Goal: Navigation & Orientation: Find specific page/section

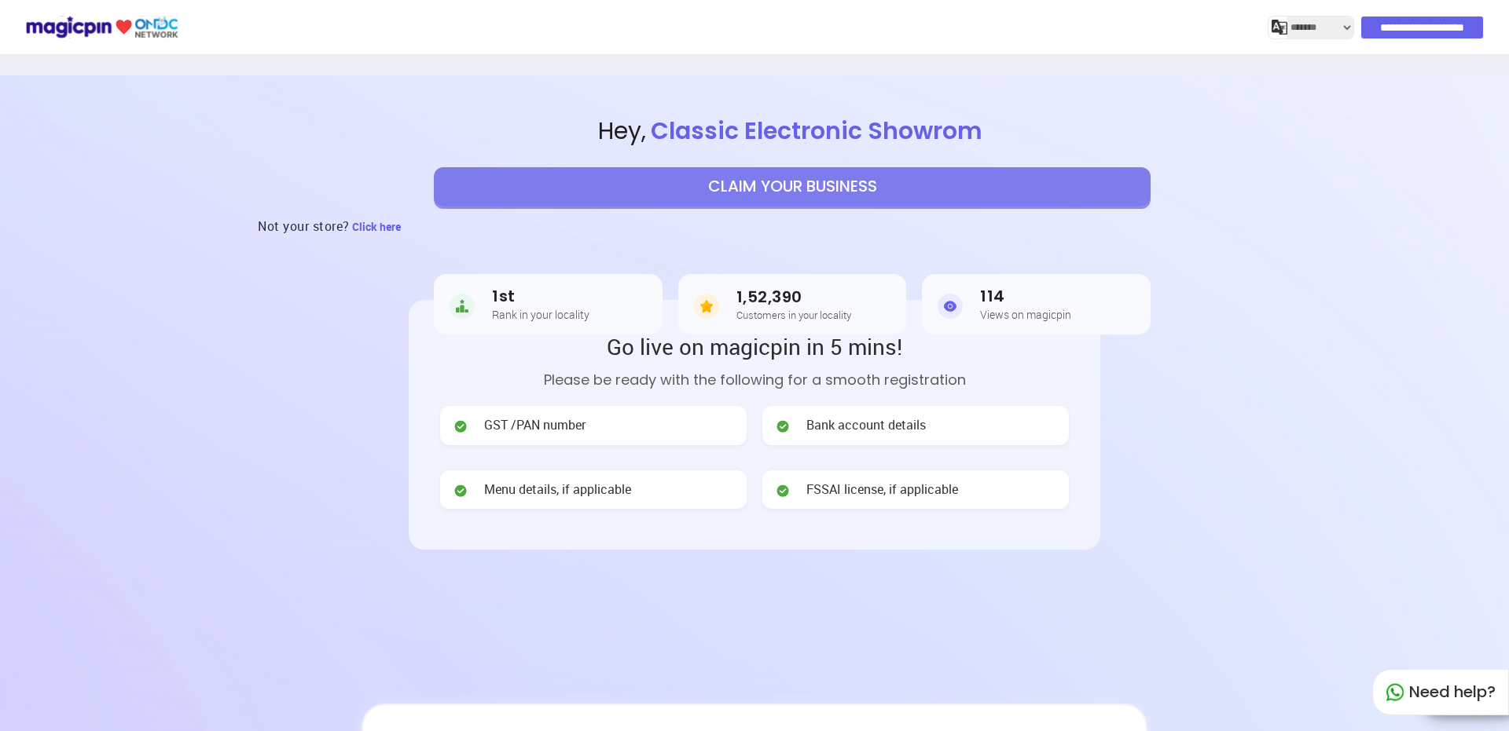
select select "*******"
click at [996, 306] on h3 "114" at bounding box center [1025, 297] width 91 height 18
click at [498, 282] on article "1st Rank in your locality" at bounding box center [548, 304] width 229 height 60
click at [506, 299] on h3 "1st" at bounding box center [540, 297] width 97 height 18
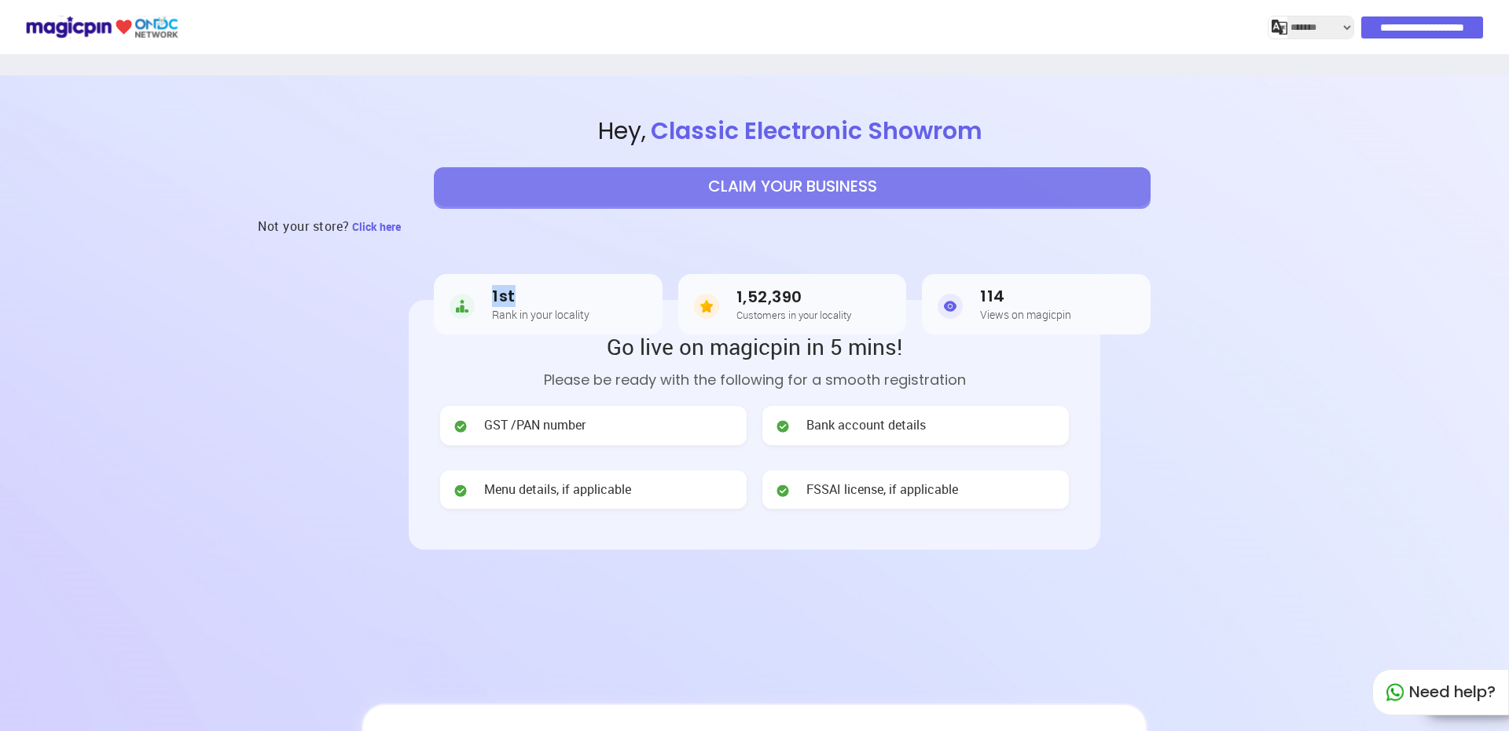
click at [506, 299] on h3 "1st" at bounding box center [540, 297] width 97 height 18
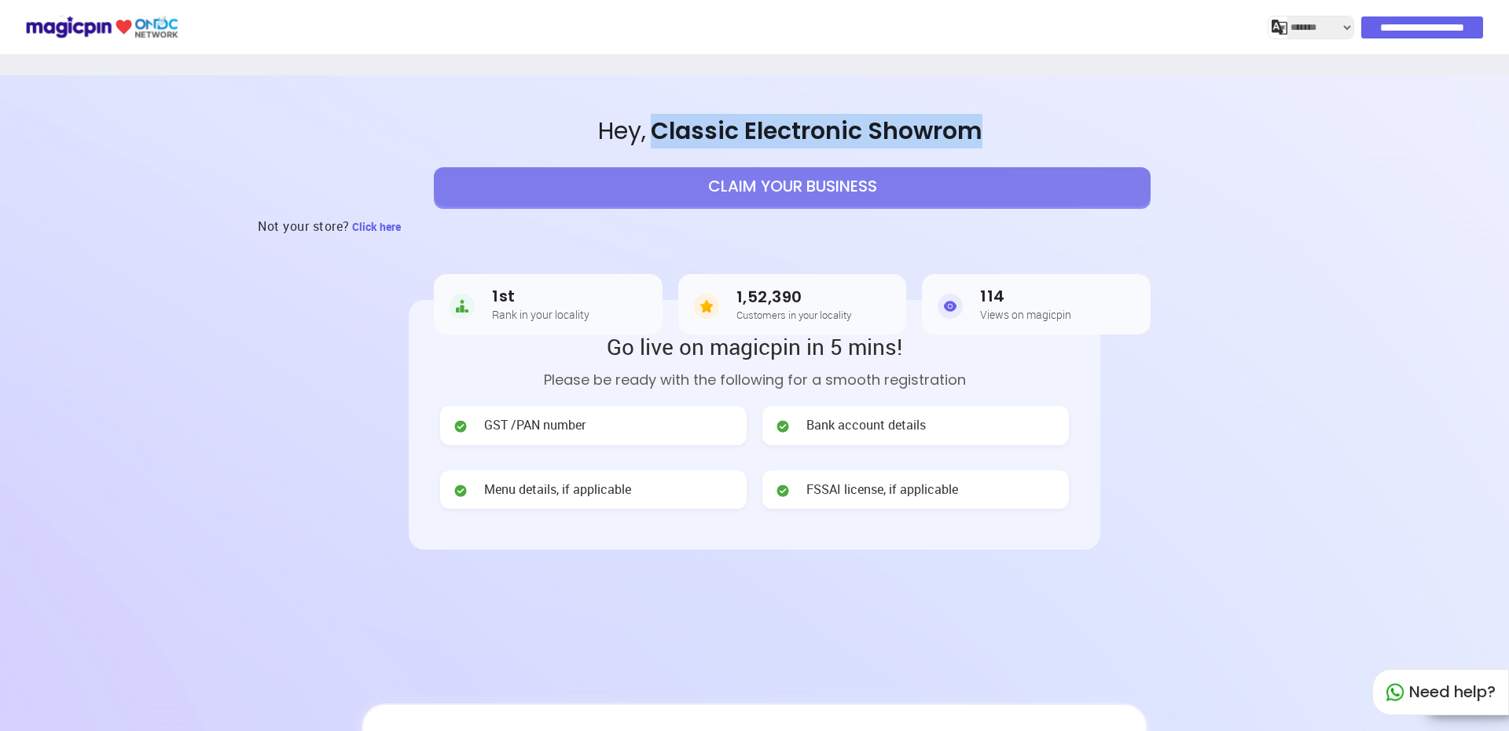
drag, startPoint x: 1070, startPoint y: 130, endPoint x: 655, endPoint y: 120, distance: 415.0
click at [655, 120] on span "Hey , Classic Electronic Showrom" at bounding box center [791, 132] width 1433 height 34
copy span "Classic Electronic Showrom"
